Goal: Task Accomplishment & Management: Use online tool/utility

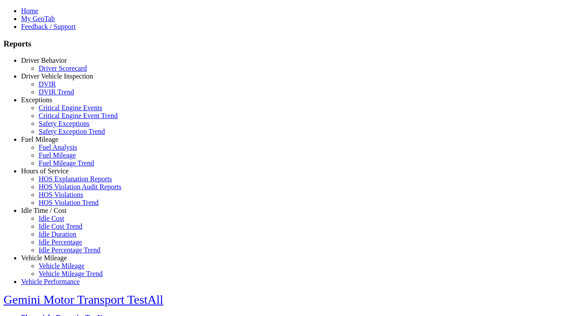
click at [51, 214] on link "Idle Time / Cost" at bounding box center [44, 210] width 46 height 7
click at [57, 222] on link "Idle Cost" at bounding box center [51, 218] width 25 height 7
select select "**"
select select
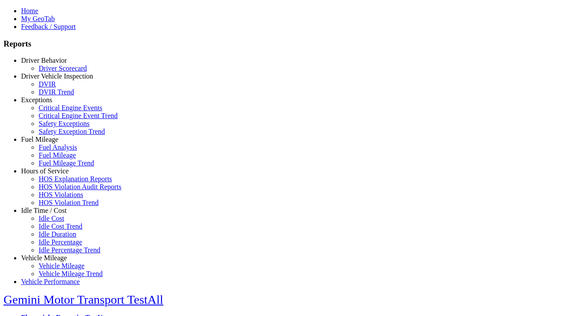
select select
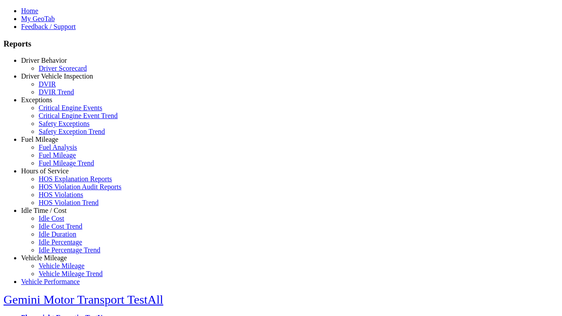
select select
